Goal: Task Accomplishment & Management: Use online tool/utility

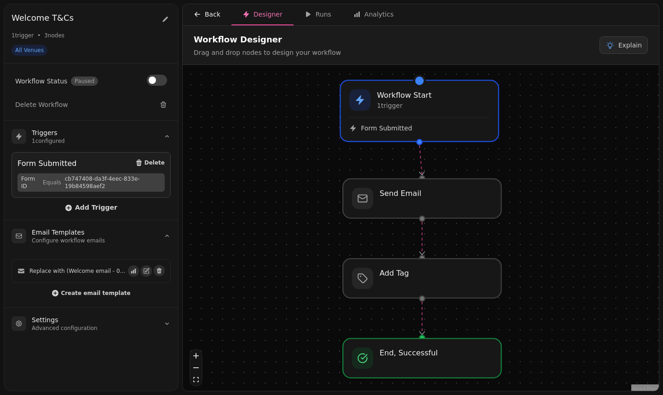
click at [221, 16] on button "Back" at bounding box center [207, 14] width 49 height 21
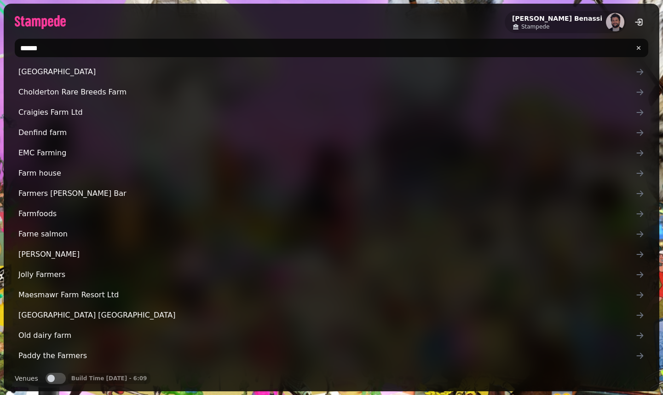
type input "*******"
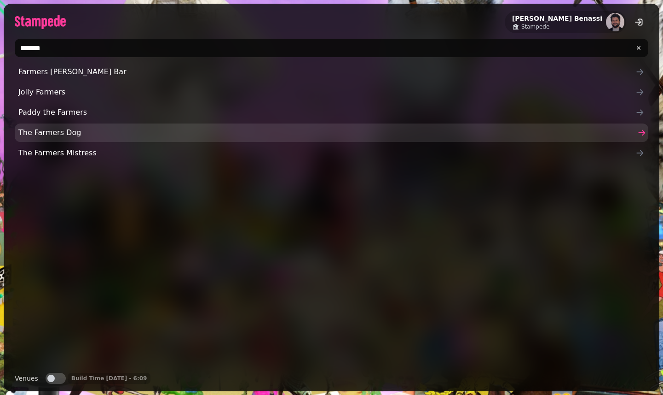
click at [31, 137] on span "The Farmers Dog" at bounding box center [326, 132] width 617 height 11
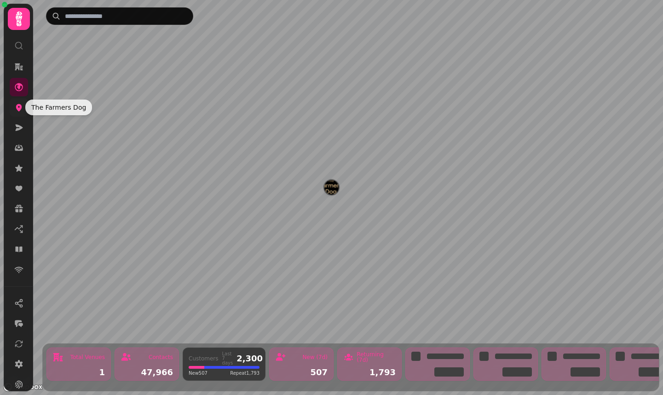
click at [22, 111] on icon at bounding box center [18, 107] width 9 height 9
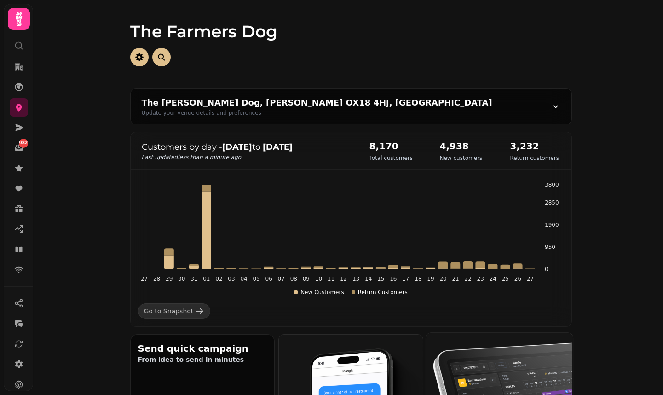
scroll to position [192, 0]
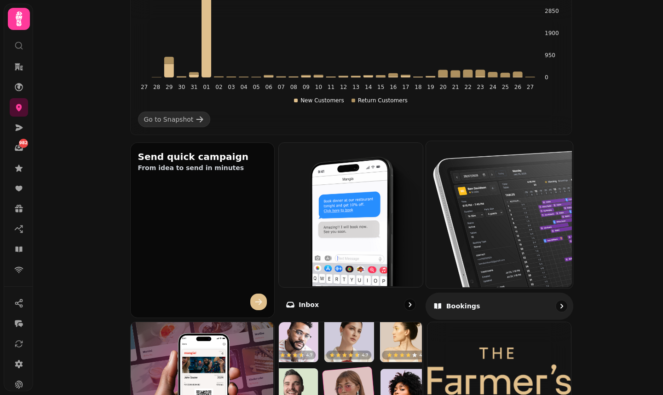
click at [509, 186] on img at bounding box center [498, 213] width 147 height 147
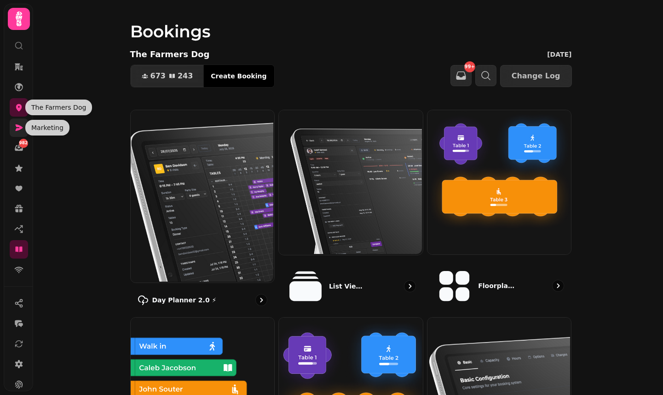
click at [18, 127] on icon at bounding box center [18, 127] width 9 height 9
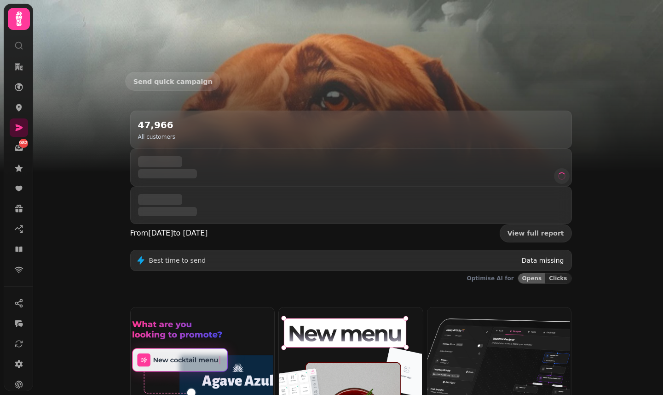
scroll to position [52, 0]
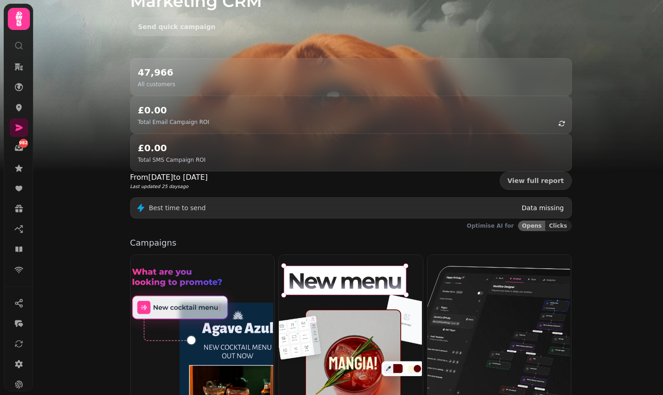
click at [465, 284] on img at bounding box center [499, 326] width 144 height 144
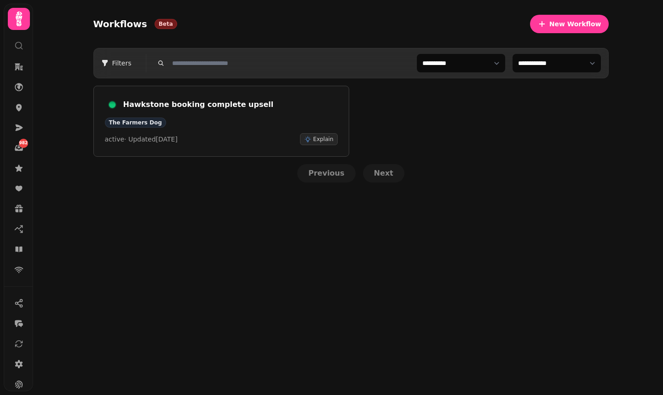
click at [226, 114] on div "Hawkstone booking complete upsell The Farmers Dog active · Updated 25 Aug 2025 …" at bounding box center [221, 121] width 233 height 48
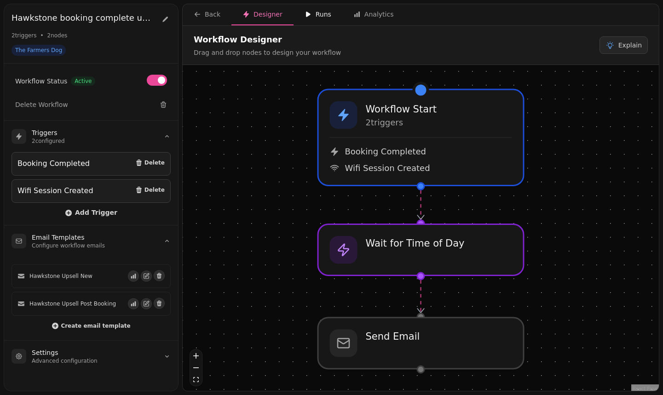
click at [311, 18] on div "Runs" at bounding box center [318, 14] width 27 height 9
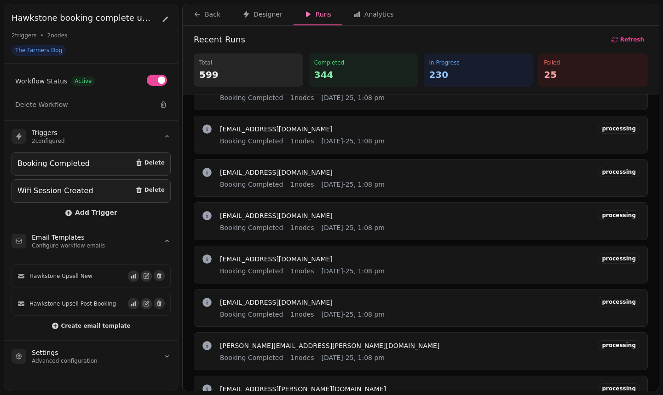
scroll to position [387, 0]
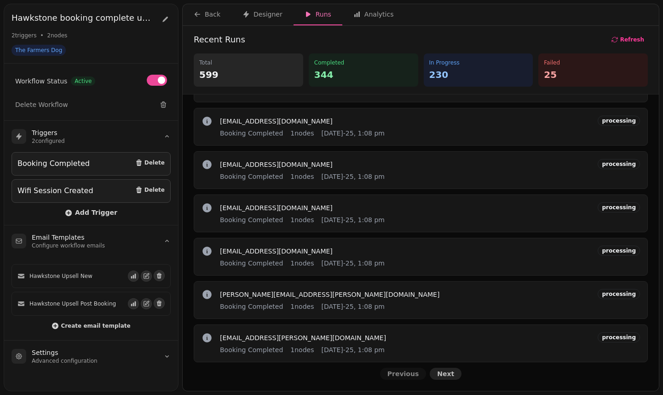
click at [437, 374] on span "Next" at bounding box center [445, 373] width 17 height 6
click at [410, 375] on span "Previous" at bounding box center [404, 373] width 32 height 6
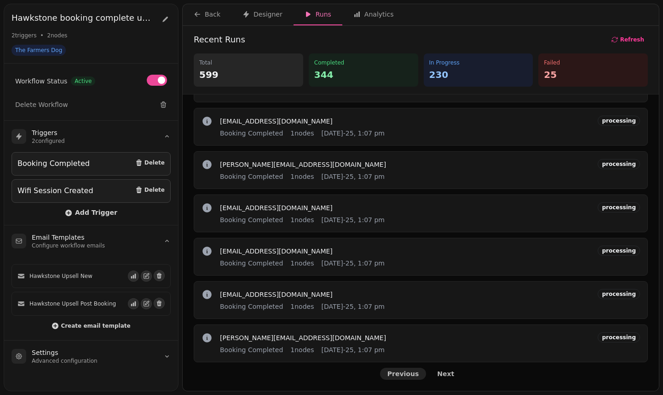
click at [410, 375] on span "Previous" at bounding box center [404, 373] width 32 height 6
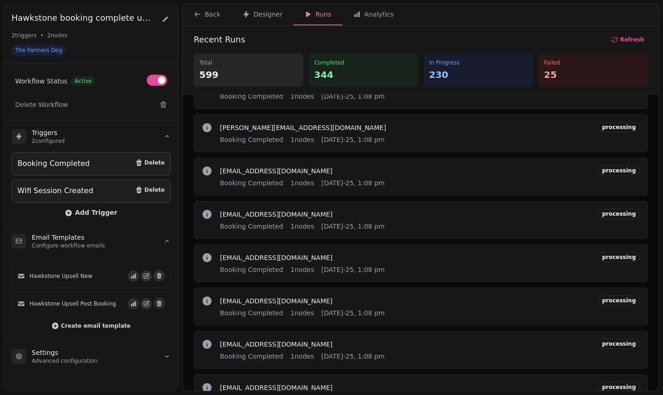
scroll to position [0, 0]
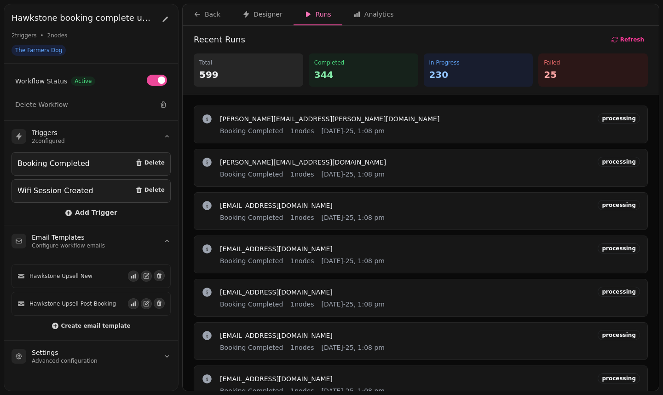
click at [558, 66] on div "Failed 25" at bounding box center [594, 69] width 110 height 33
click at [549, 80] on p "25" at bounding box center [593, 74] width 99 height 13
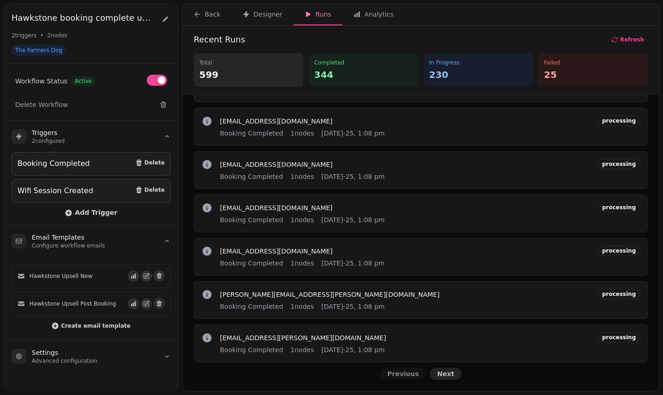
click at [450, 378] on button "Next" at bounding box center [446, 373] width 32 height 12
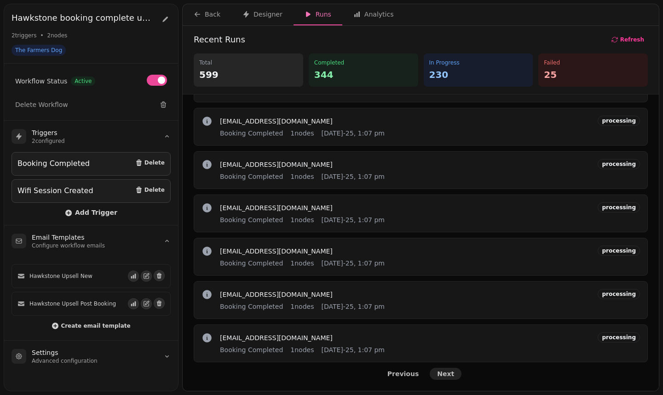
click at [450, 378] on button "Next" at bounding box center [446, 373] width 32 height 12
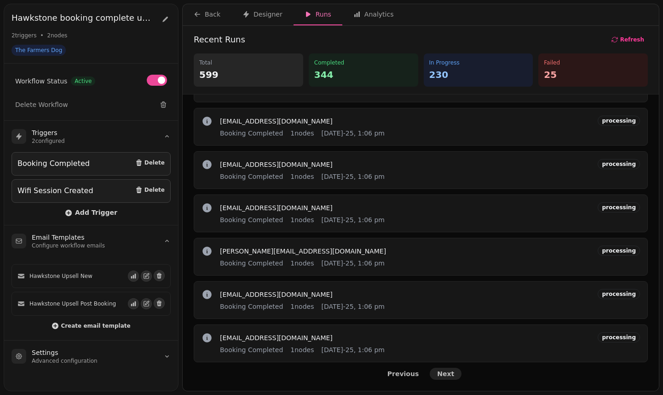
click at [450, 378] on button "Next" at bounding box center [446, 373] width 32 height 12
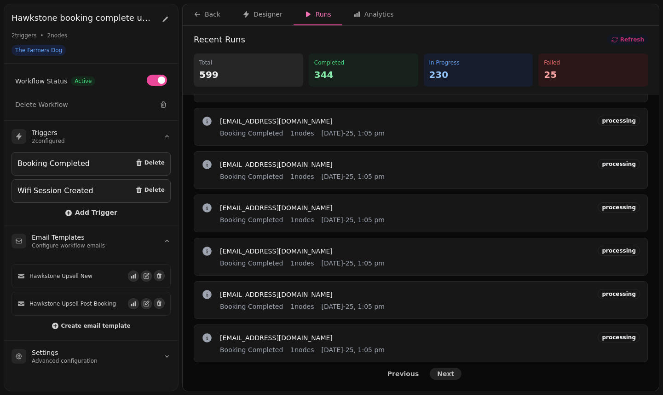
click at [450, 378] on button "Next" at bounding box center [446, 373] width 32 height 12
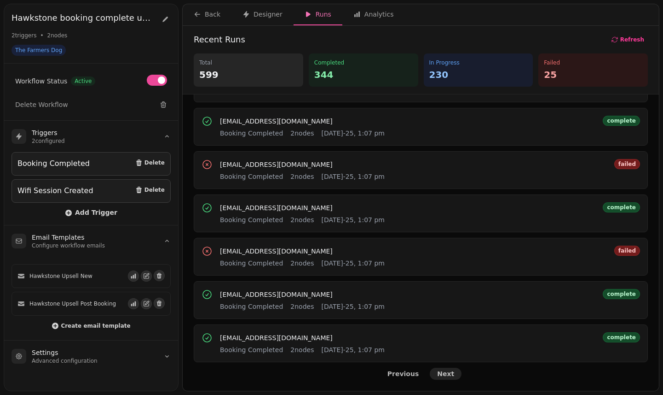
click at [450, 378] on button "Next" at bounding box center [446, 373] width 32 height 12
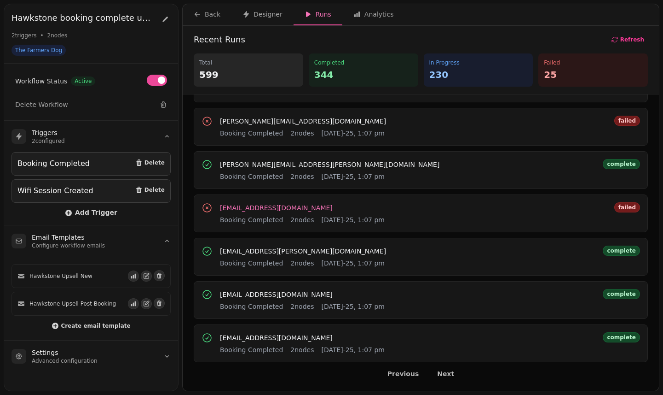
click at [291, 209] on span "jessiegarrett7@gmail.com" at bounding box center [276, 207] width 113 height 6
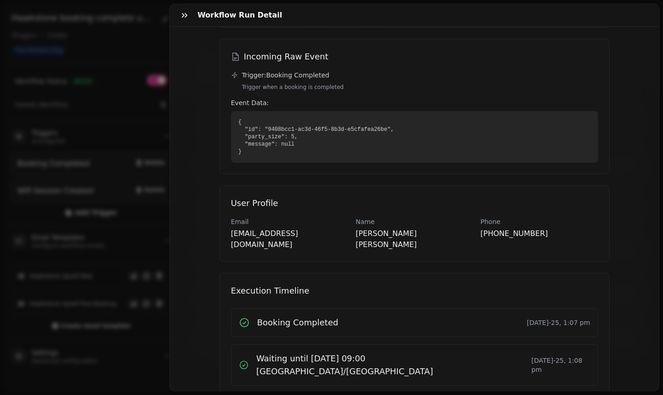
scroll to position [137, 0]
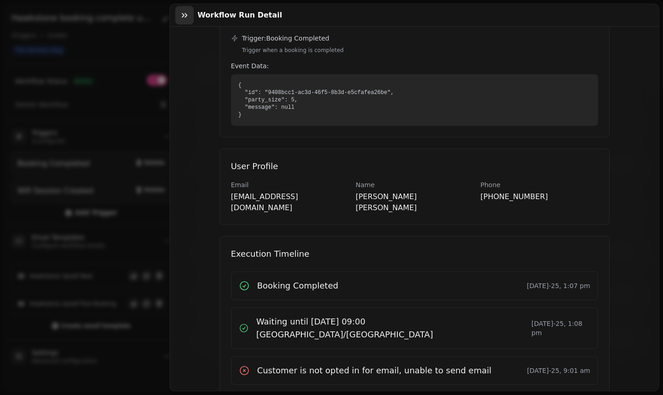
click at [184, 11] on icon "button" at bounding box center [184, 15] width 9 height 9
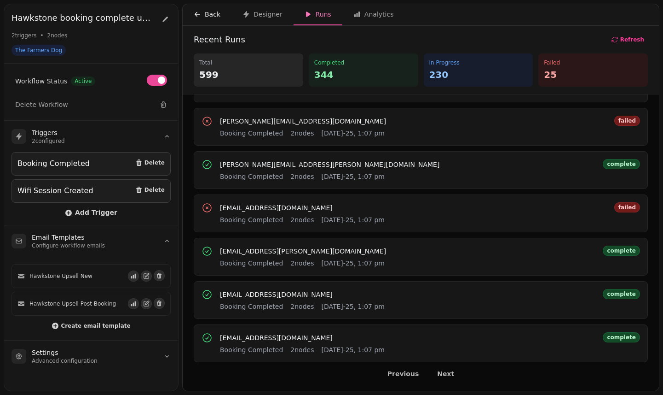
click at [221, 14] on button "Back" at bounding box center [207, 14] width 49 height 21
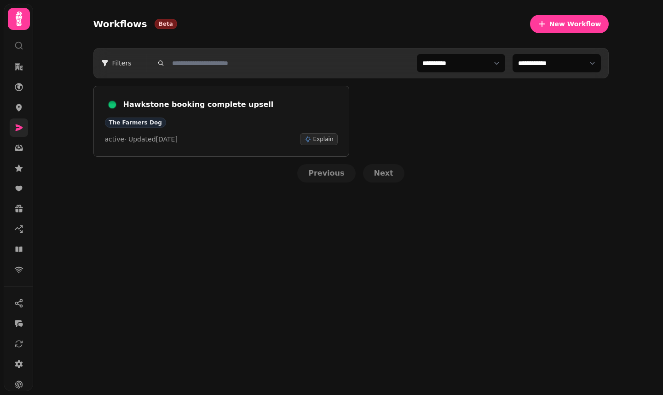
click at [11, 124] on link at bounding box center [19, 127] width 18 height 18
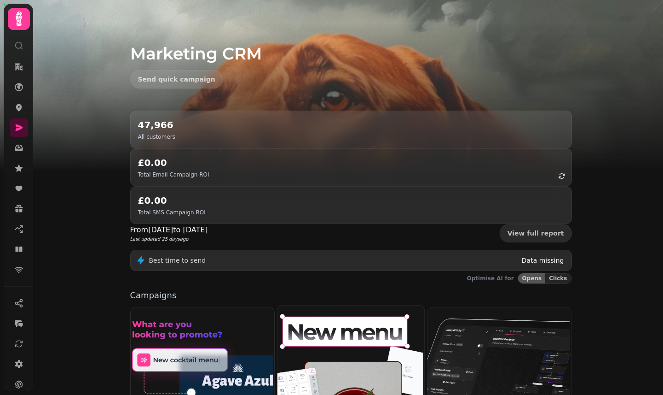
click at [337, 304] on img at bounding box center [350, 388] width 147 height 168
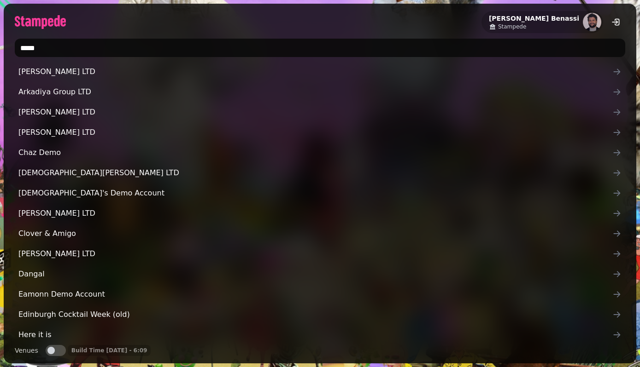
type input "******"
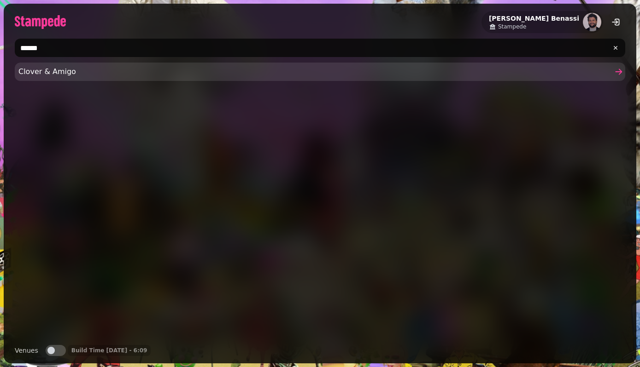
click at [91, 74] on span "Clover & Amigo" at bounding box center [314, 71] width 593 height 11
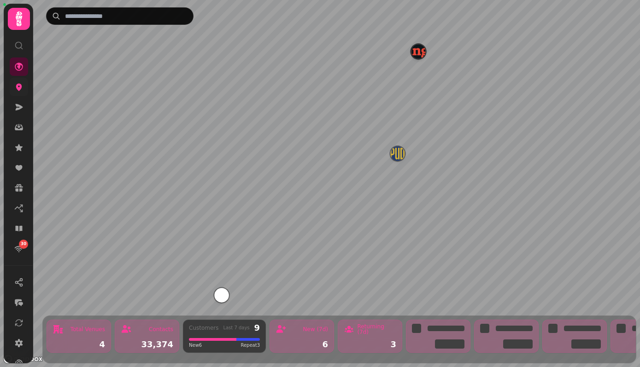
click at [23, 81] on link at bounding box center [19, 87] width 18 height 18
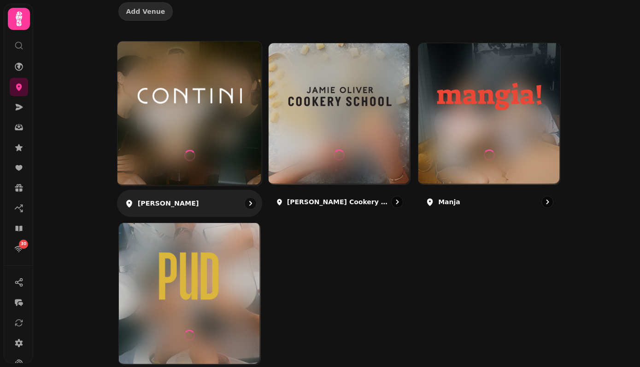
scroll to position [144, 0]
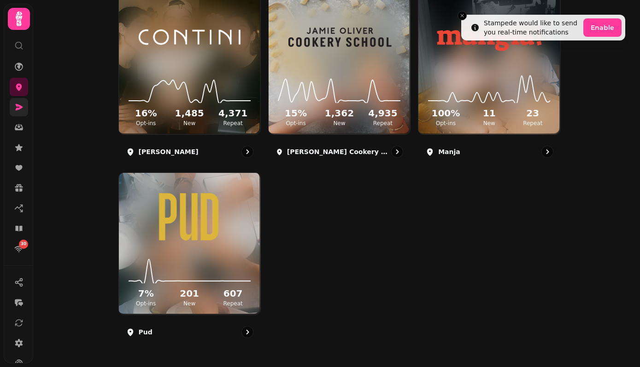
click at [19, 110] on icon at bounding box center [19, 107] width 7 height 6
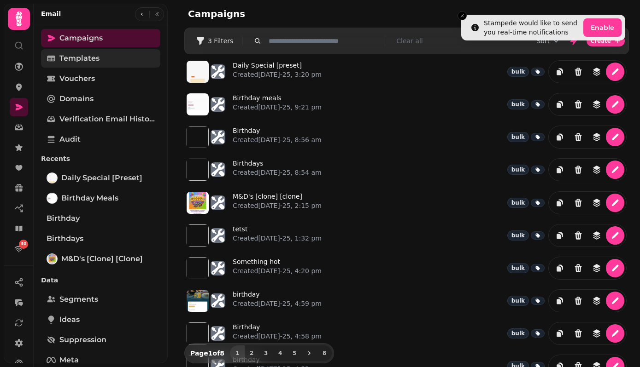
click at [82, 57] on span "Templates" at bounding box center [79, 58] width 40 height 11
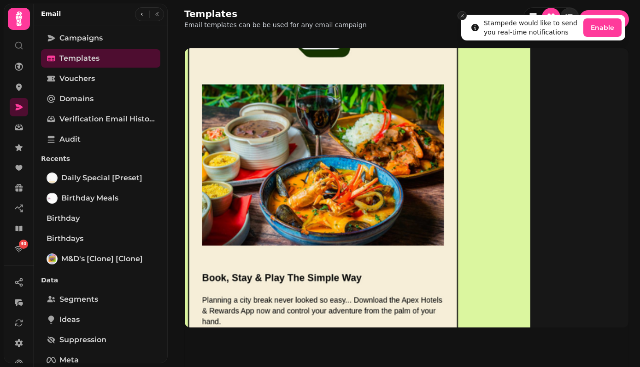
click at [459, 16] on icon "Close toast" at bounding box center [462, 16] width 6 height 6
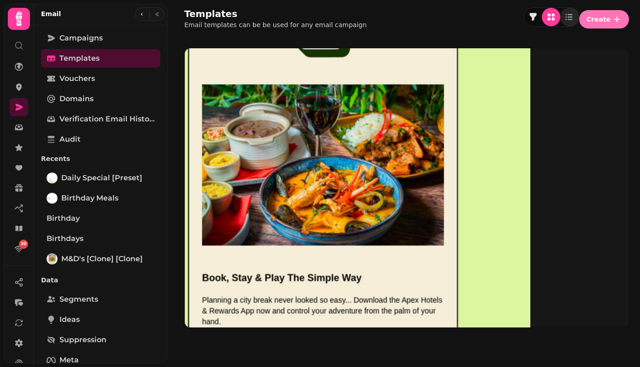
click at [598, 16] on span "Create" at bounding box center [598, 19] width 24 height 6
click at [570, 41] on button "From pre-made template" at bounding box center [535, 35] width 92 height 11
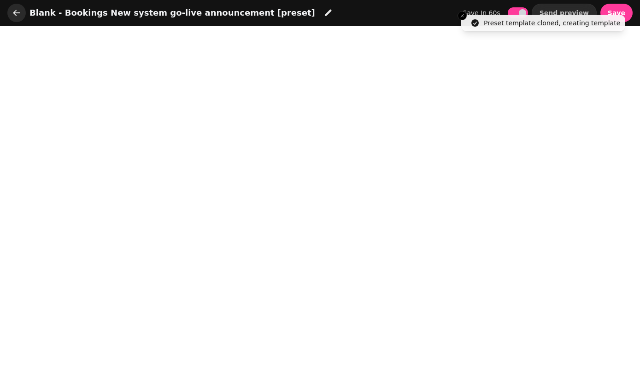
click at [16, 14] on icon "button" at bounding box center [16, 12] width 9 height 9
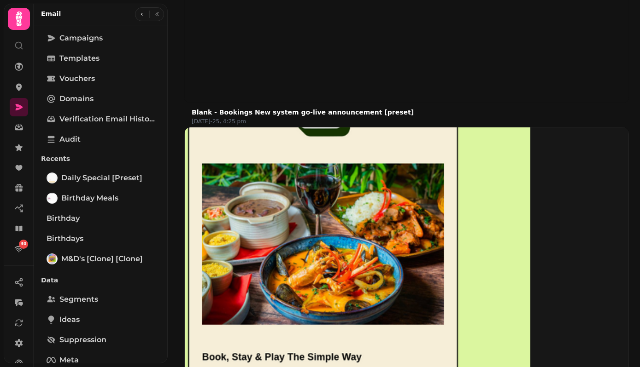
scroll to position [390, 0]
